Goal: Task Accomplishment & Management: Manage account settings

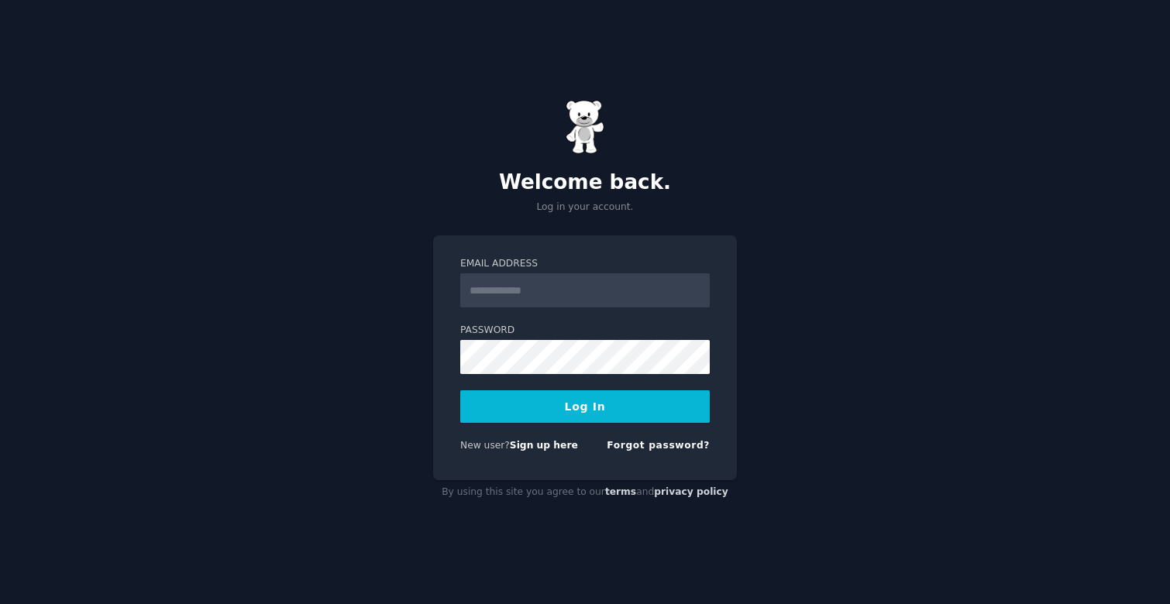
click at [525, 297] on input "Email Address" at bounding box center [585, 291] width 250 height 34
type input "**********"
click at [582, 418] on button "Log In" at bounding box center [585, 407] width 250 height 33
